Goal: Information Seeking & Learning: Find specific fact

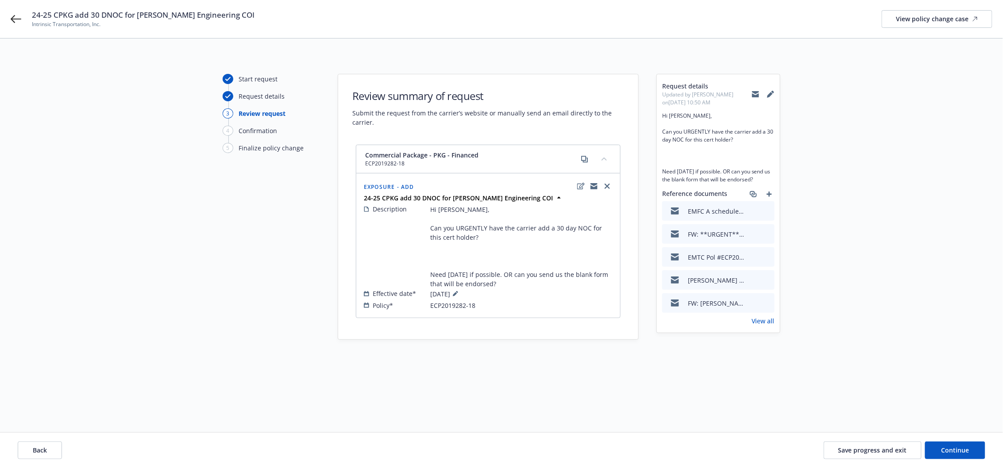
click at [768, 214] on icon "preview file" at bounding box center [766, 211] width 8 height 6
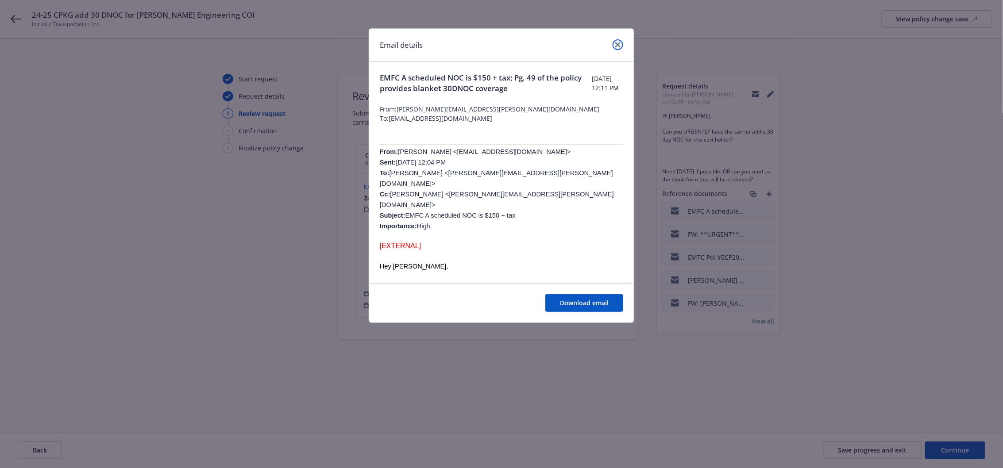
click at [617, 42] on icon "close" at bounding box center [617, 44] width 5 height 5
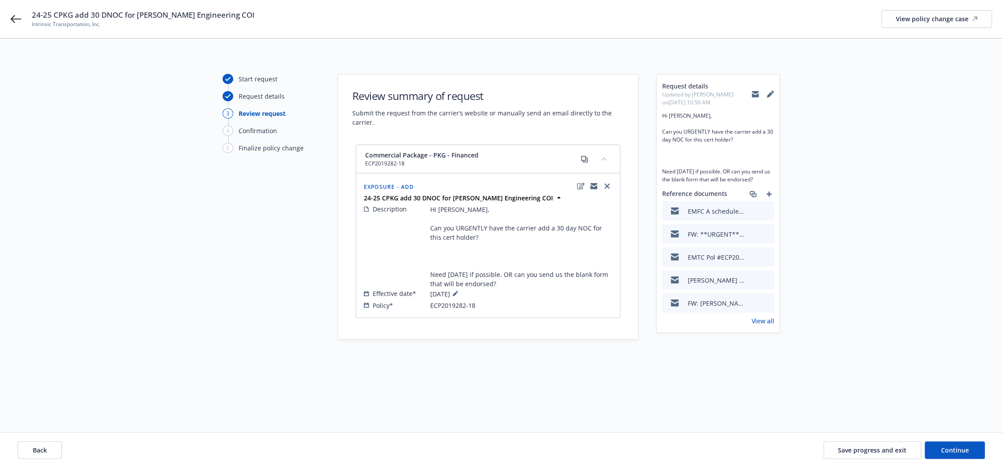
click at [770, 326] on link "View all" at bounding box center [763, 320] width 23 height 9
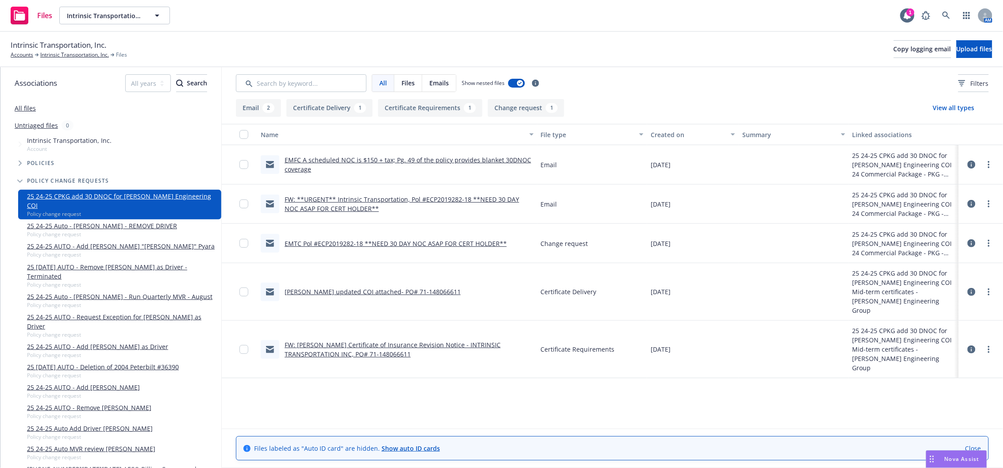
click at [447, 159] on link "EMFC A scheduled NOC is $150 + tax; Pg. 49 of the policy provides blanket 30DNO…" at bounding box center [408, 165] width 247 height 18
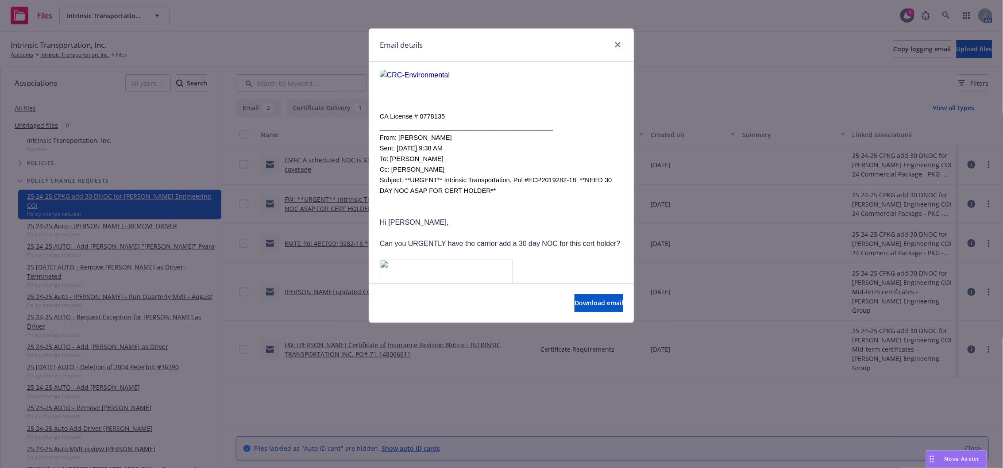
scroll to position [354, 0]
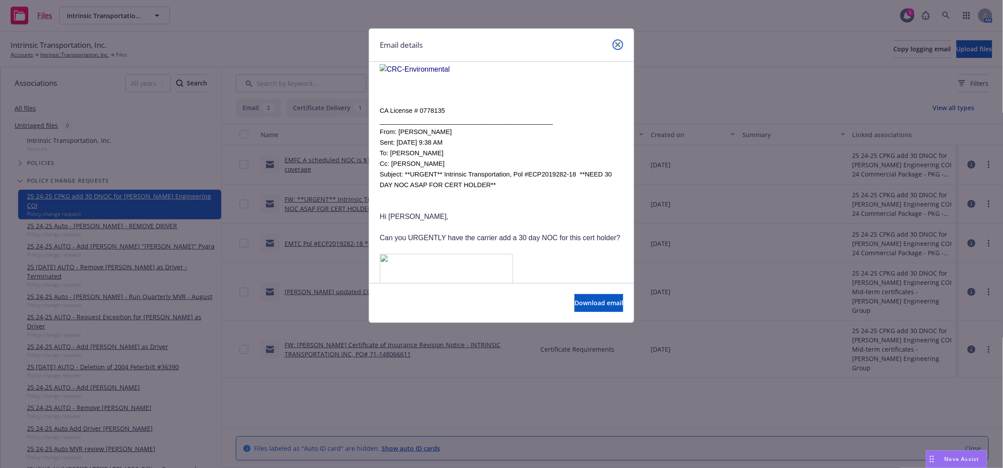
click at [620, 44] on icon "close" at bounding box center [617, 44] width 5 height 5
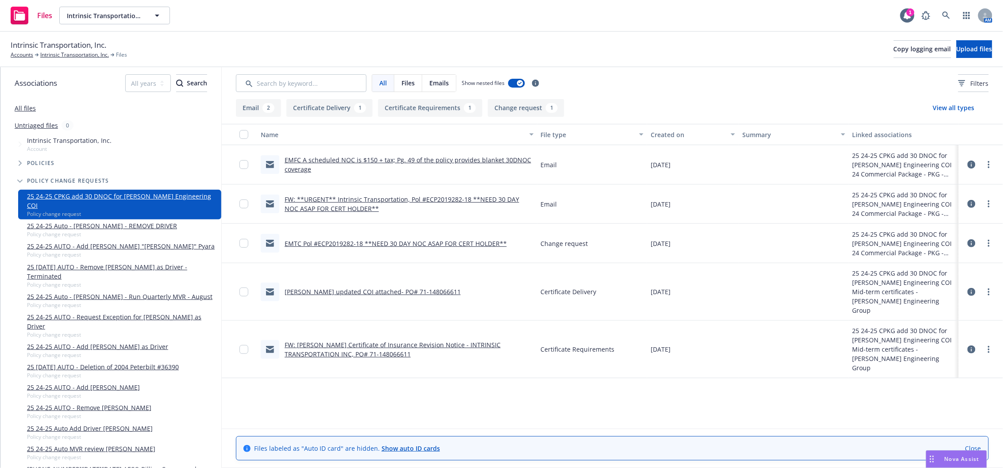
click at [378, 199] on link "FW: **URGENT** Intrinsic Transportation, Pol #ECP2019282-18 **NEED 30 DAY NOC A…" at bounding box center [402, 204] width 235 height 18
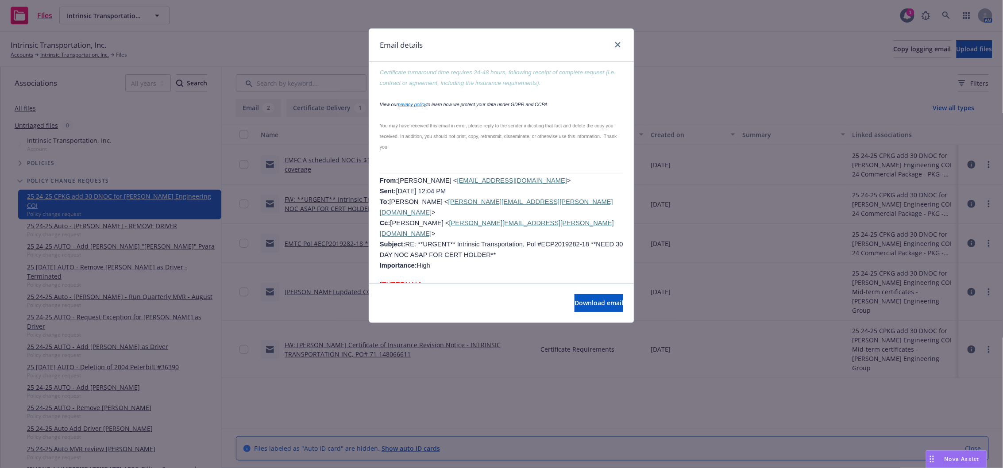
scroll to position [669, 0]
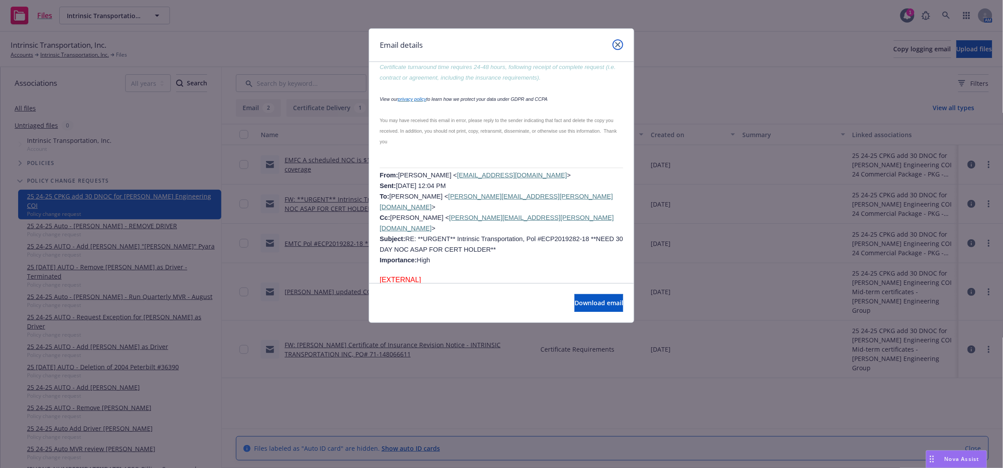
click at [618, 37] on div "Email details" at bounding box center [501, 45] width 265 height 33
click at [619, 46] on icon "close" at bounding box center [617, 44] width 5 height 5
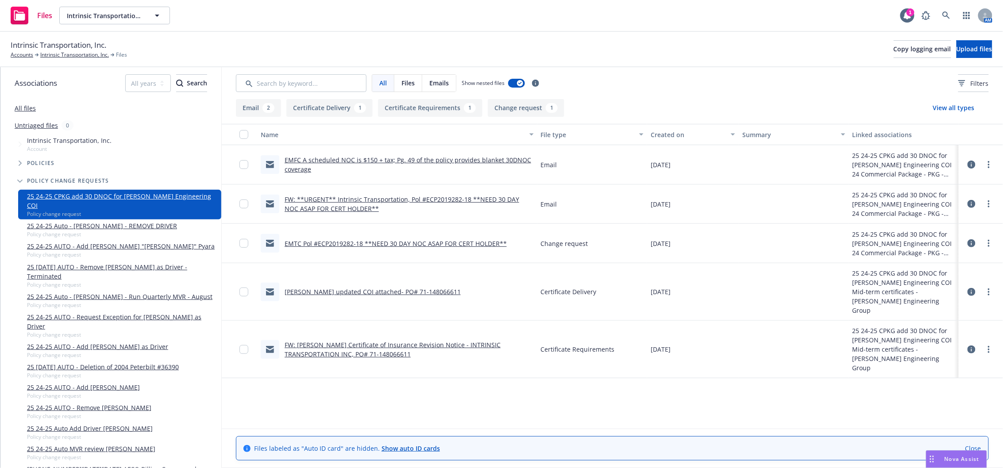
click at [403, 244] on link "EMTC Pol #ECP2019282-18 **NEED 30 DAY NOC ASAP FOR CERT HOLDER**" at bounding box center [396, 243] width 222 height 8
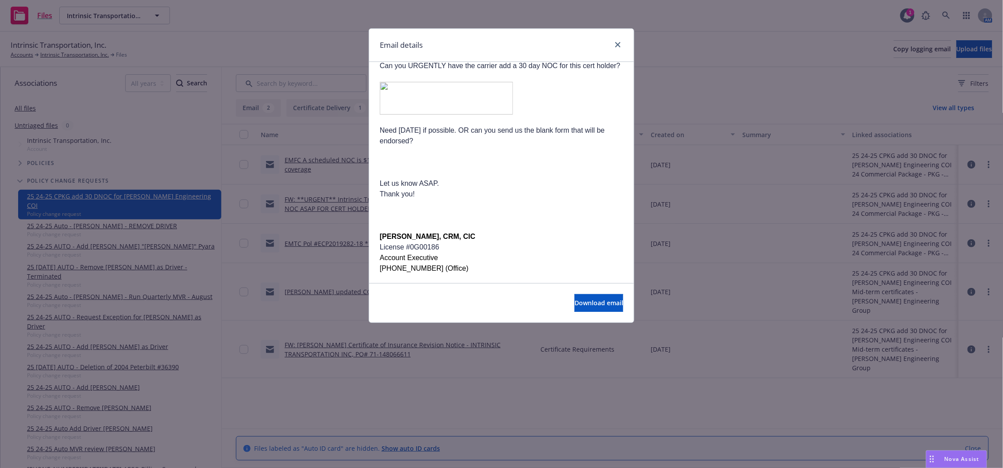
scroll to position [211, 0]
click at [619, 42] on icon "close" at bounding box center [617, 44] width 5 height 5
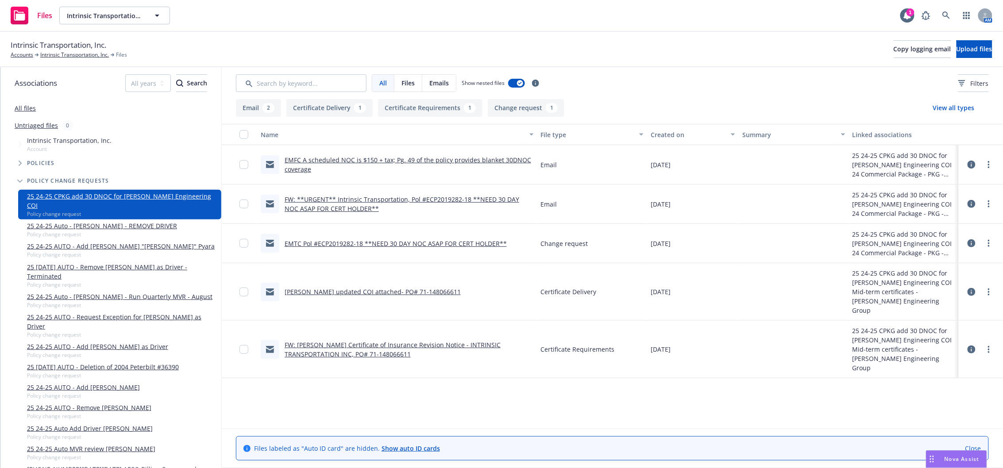
click at [335, 289] on link "[PERSON_NAME] updated COI attached- PO# 71-148066611" at bounding box center [373, 292] width 176 height 8
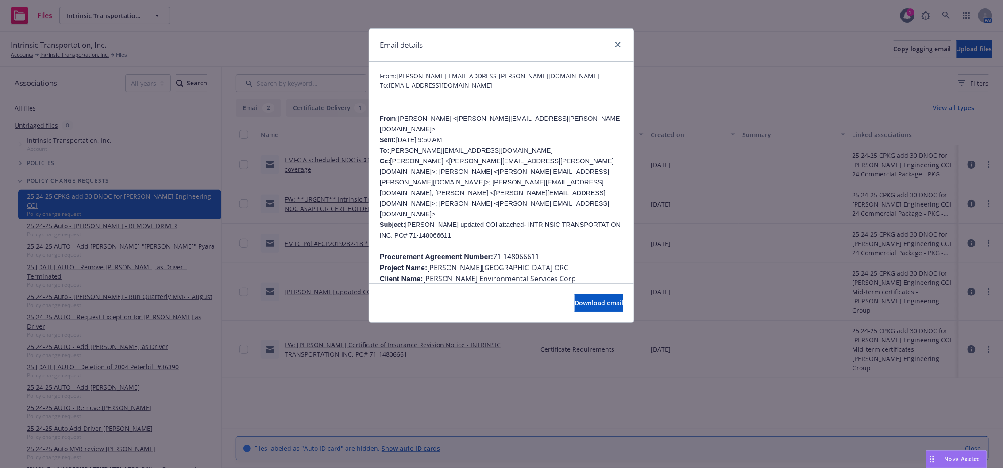
scroll to position [0, 0]
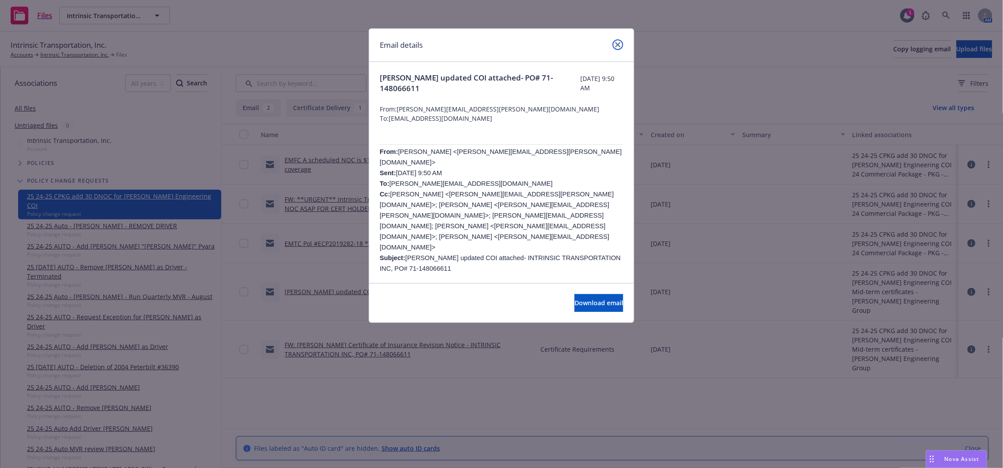
drag, startPoint x: 620, startPoint y: 43, endPoint x: 536, endPoint y: 256, distance: 229.3
click at [620, 44] on icon "close" at bounding box center [617, 44] width 5 height 5
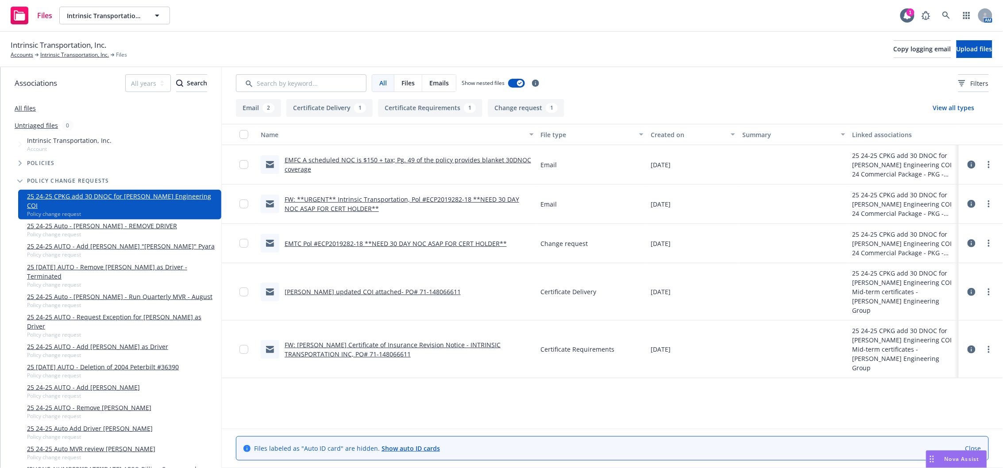
click at [323, 341] on link "FW: [PERSON_NAME] Certificate of Insurance Revision Notice - INTRINSIC TRANSPOR…" at bounding box center [393, 350] width 216 height 18
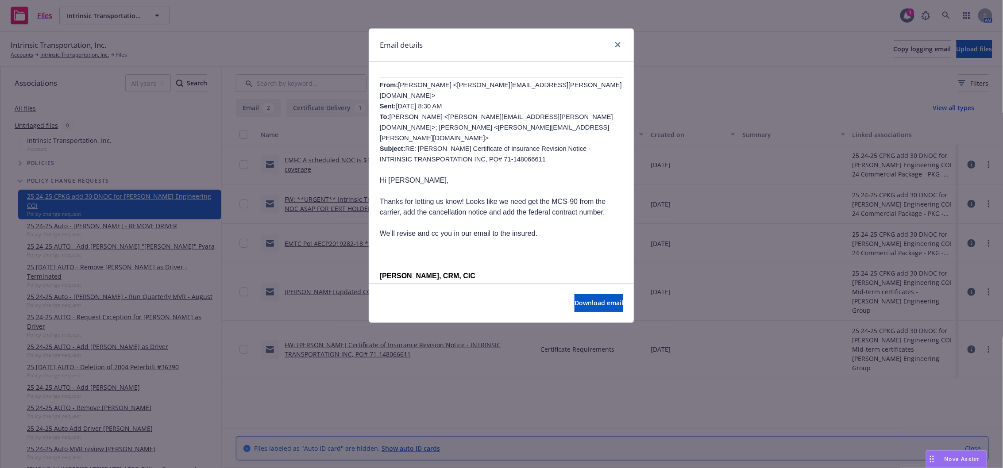
scroll to position [59, 0]
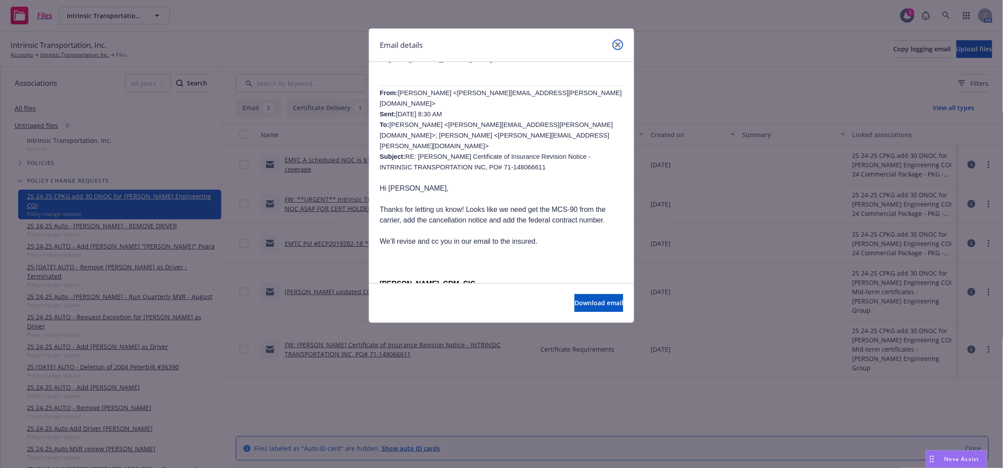
click at [617, 43] on icon "close" at bounding box center [617, 44] width 5 height 5
